Goal: Information Seeking & Learning: Learn about a topic

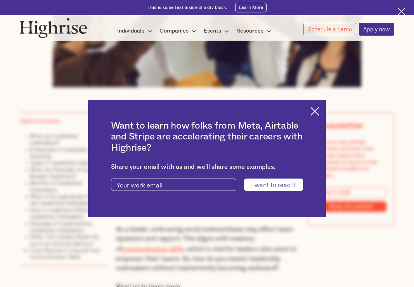
scroll to position [78, 0]
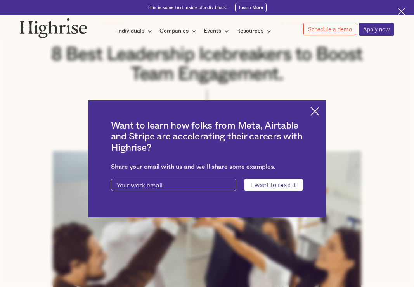
click at [319, 114] on img at bounding box center [314, 111] width 9 height 9
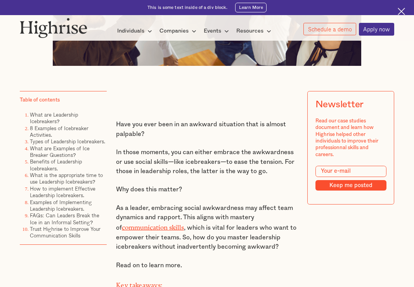
scroll to position [349, 0]
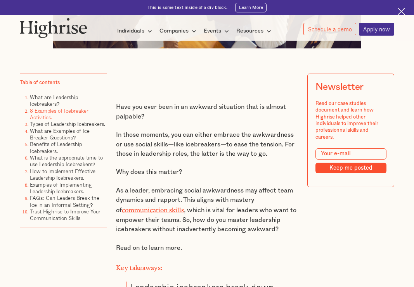
click at [72, 119] on link "8 Examples of Icebreaker Activities." at bounding box center [59, 114] width 59 height 14
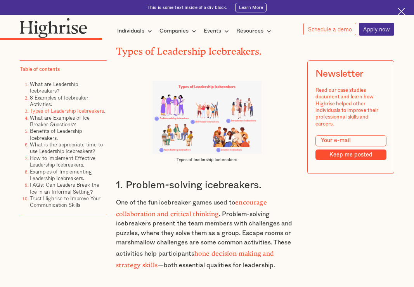
scroll to position [2084, 0]
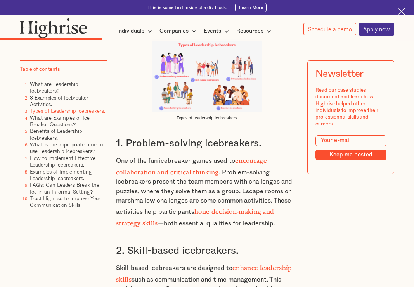
click at [243, 167] on strong "encourage collaboration and critical thinking" at bounding box center [191, 164] width 151 height 15
click at [184, 172] on strong "encourage collaboration and critical thinking" at bounding box center [191, 164] width 151 height 15
click at [188, 172] on strong "encourage collaboration and critical thinking" at bounding box center [191, 164] width 151 height 15
click at [246, 170] on p "One of the fun icebreaker games used to encourage collaboration and critical th…" at bounding box center [207, 191] width 182 height 74
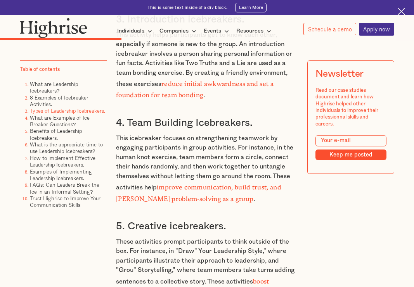
scroll to position [2433, 0]
click at [78, 181] on link "Examples of Implementing Leadership Icebreakers." at bounding box center [61, 175] width 62 height 14
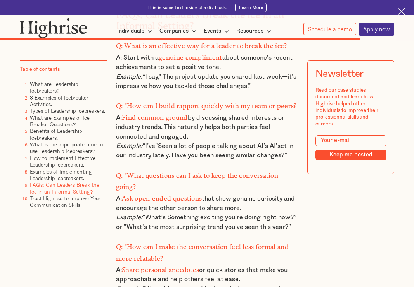
scroll to position [6313, 0]
